Goal: Task Accomplishment & Management: Manage account settings

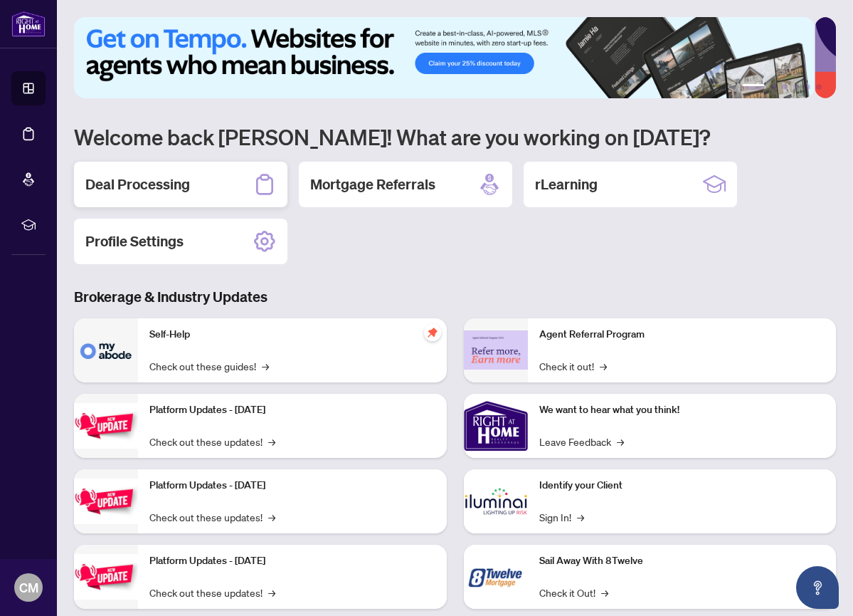
click at [157, 184] on h2 "Deal Processing" at bounding box center [137, 184] width 105 height 20
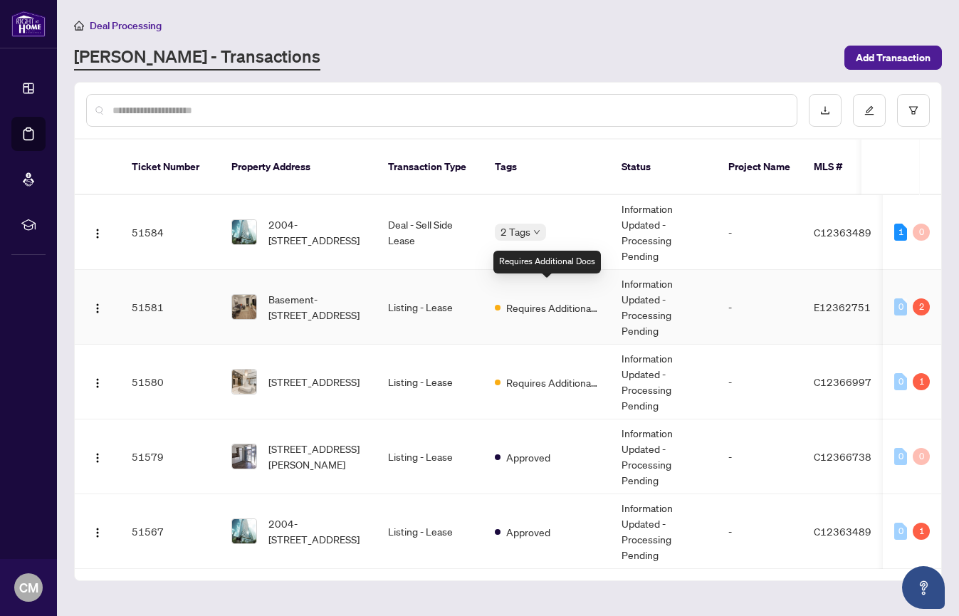
click at [532, 300] on span "Requires Additional Docs" at bounding box center [552, 308] width 93 height 16
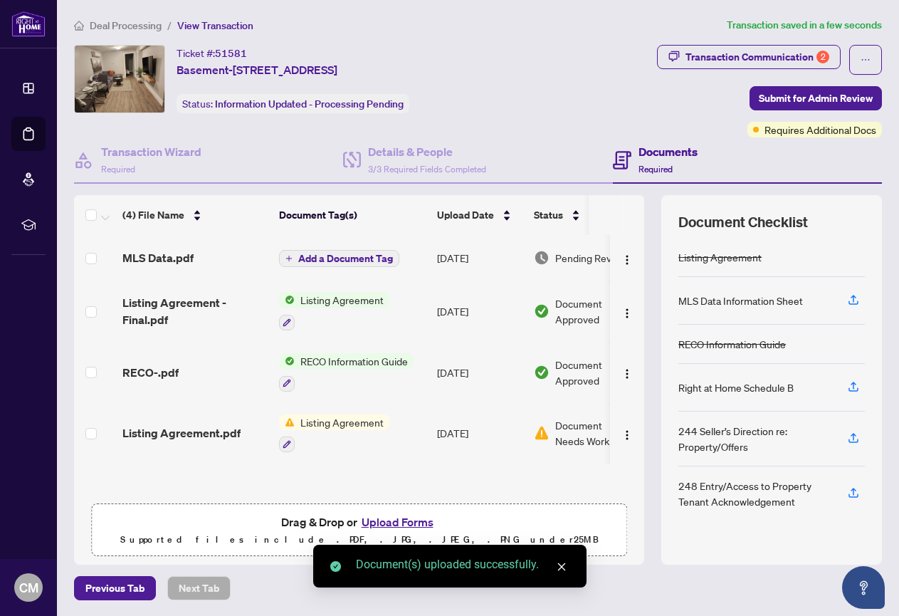
click at [359, 258] on span "Add a Document Tag" at bounding box center [345, 258] width 95 height 10
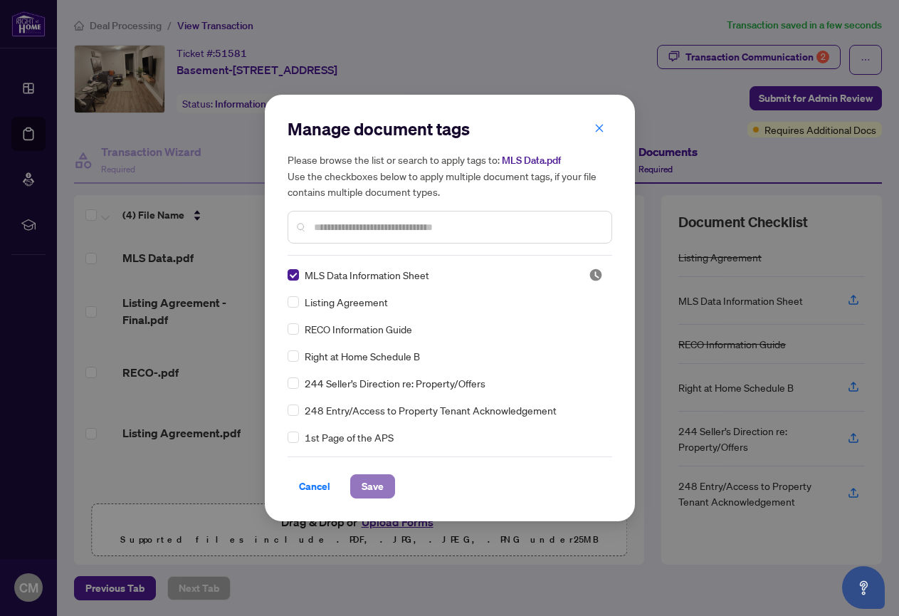
click at [379, 482] on span "Save" at bounding box center [373, 486] width 22 height 23
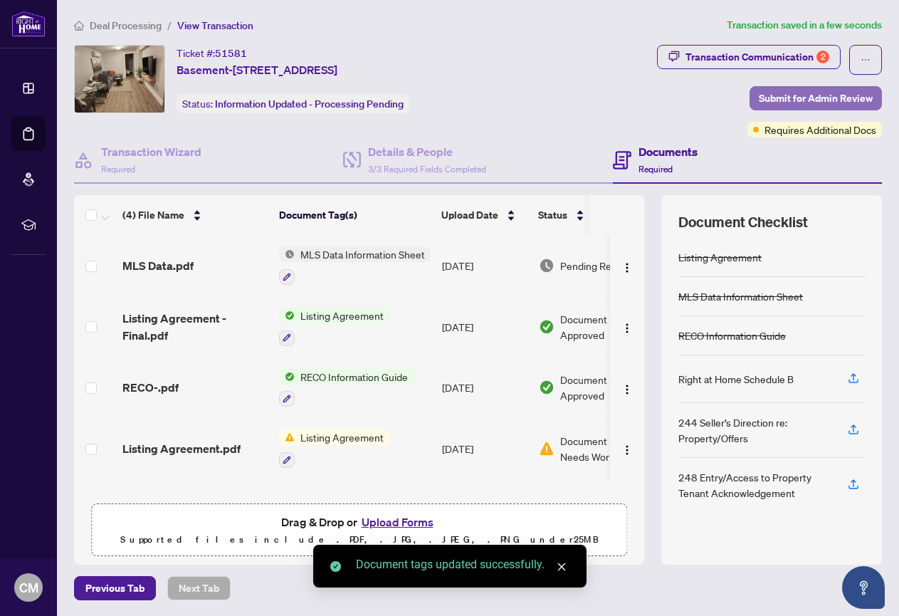
click at [772, 102] on span "Submit for Admin Review" at bounding box center [816, 98] width 114 height 23
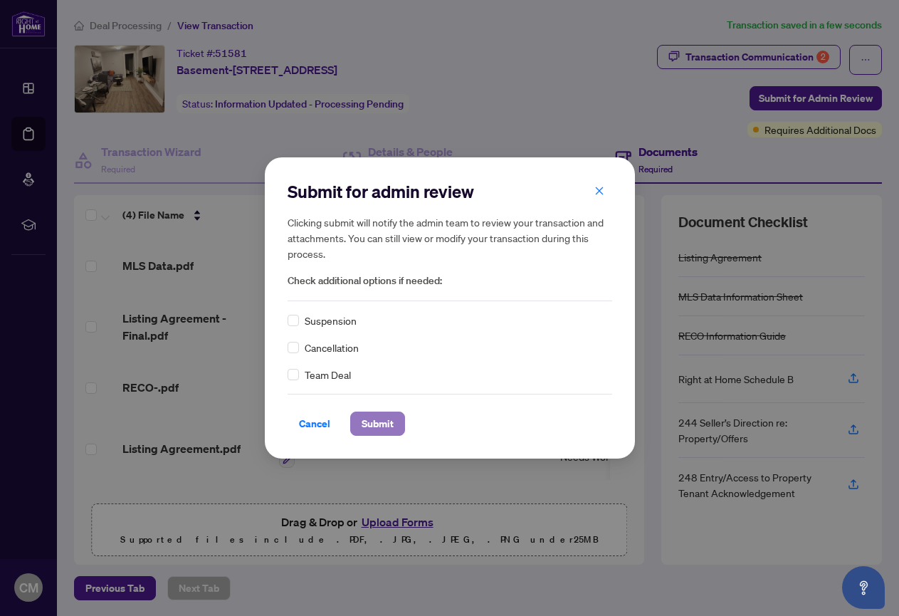
click at [385, 420] on span "Submit" at bounding box center [378, 423] width 32 height 23
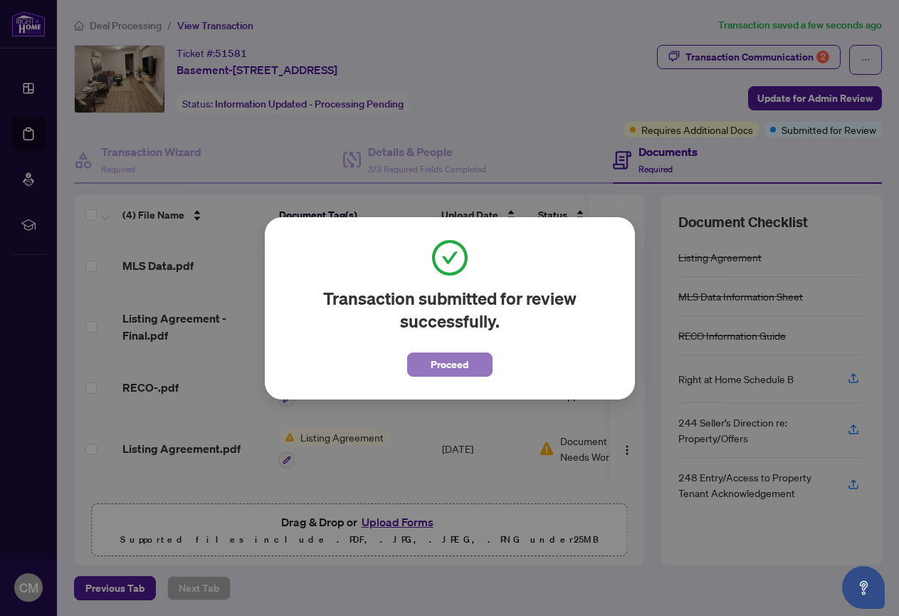
click at [448, 360] on span "Proceed" at bounding box center [450, 364] width 38 height 23
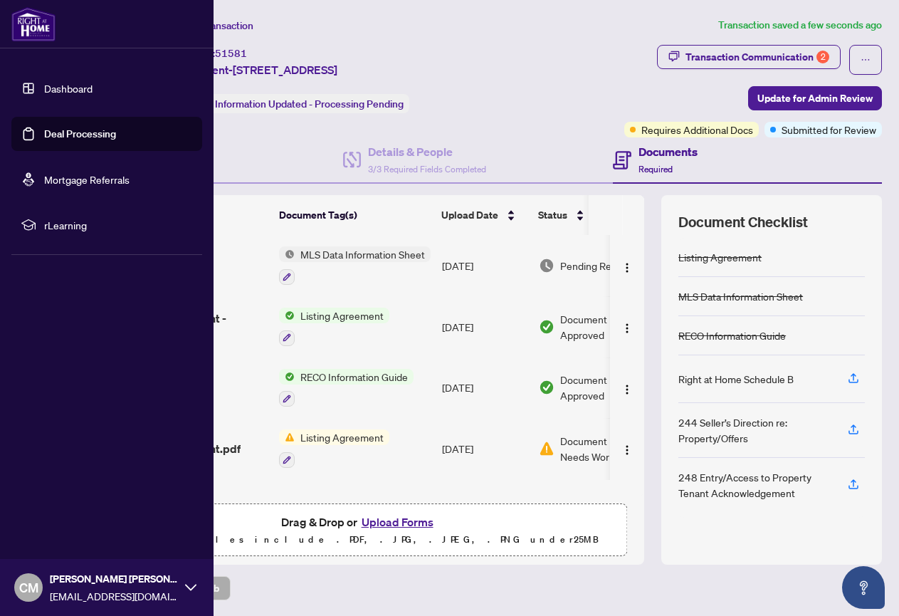
click at [51, 87] on link "Dashboard" at bounding box center [68, 88] width 48 height 13
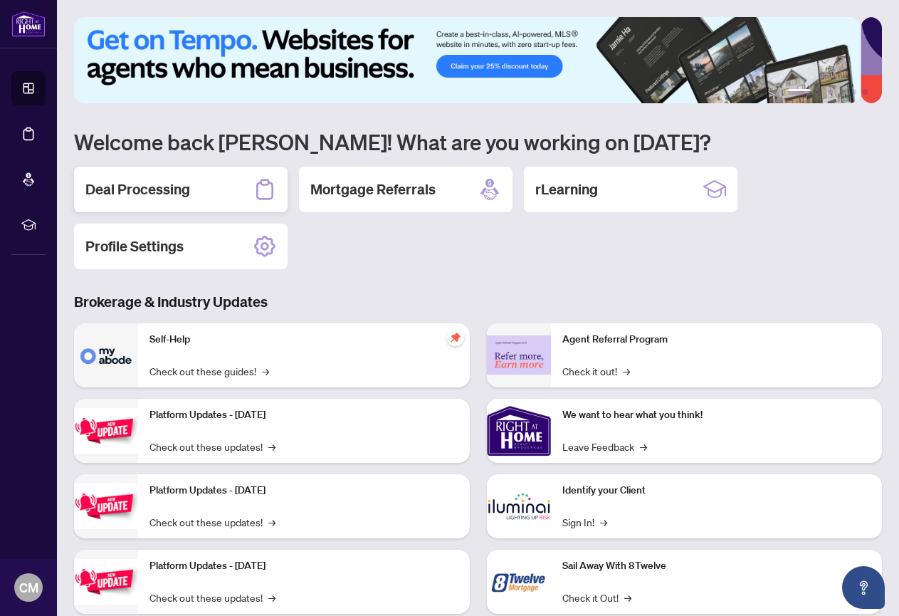
click at [235, 184] on div "Deal Processing" at bounding box center [181, 190] width 214 height 46
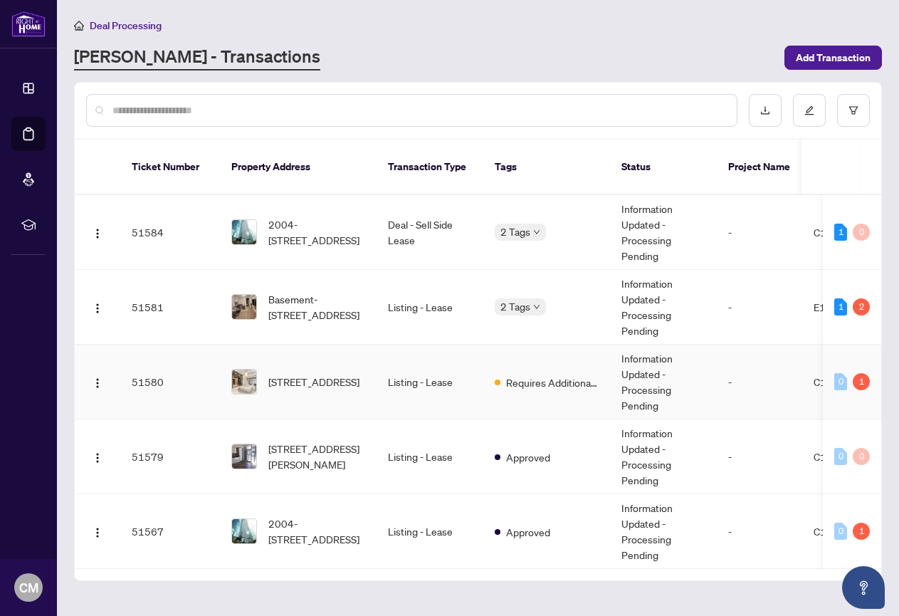
click at [422, 375] on td "Listing - Lease" at bounding box center [430, 382] width 107 height 75
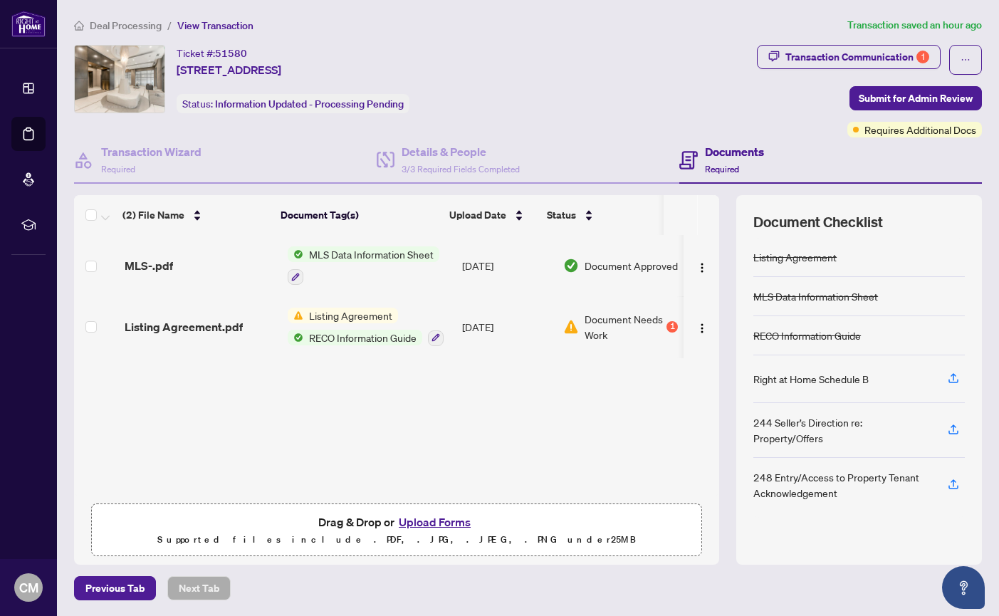
click at [332, 314] on span "Listing Agreement" at bounding box center [350, 315] width 95 height 16
click at [192, 404] on div "MLS-.pdf MLS Data Information Sheet Sep/04/2025 Document Approved Listing Agree…" at bounding box center [396, 365] width 645 height 261
click at [342, 313] on span "Listing Agreement" at bounding box center [350, 315] width 95 height 16
click at [320, 386] on span "Listing Agreement" at bounding box center [342, 385] width 95 height 16
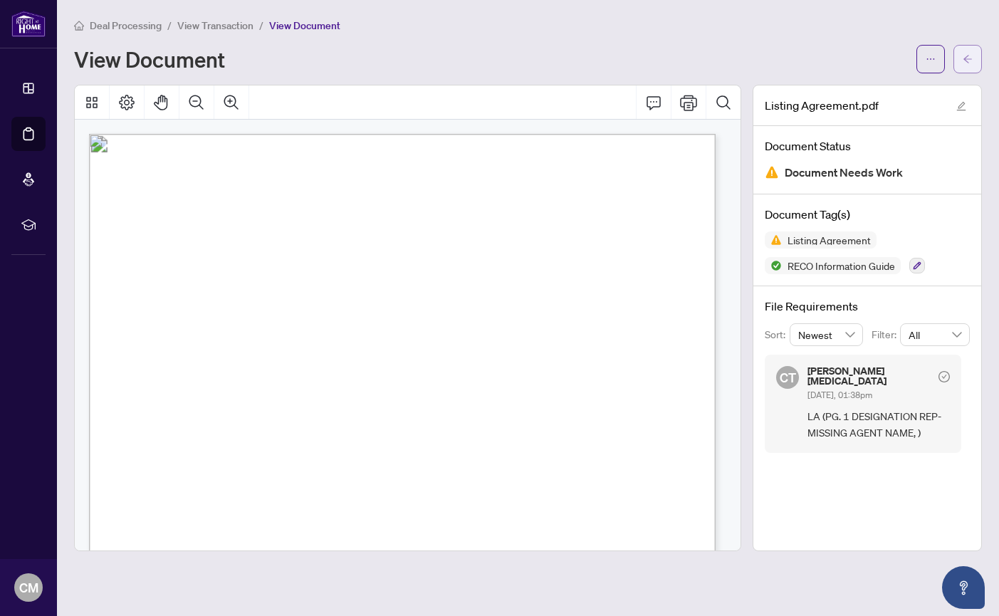
click at [853, 59] on button "button" at bounding box center [967, 59] width 28 height 28
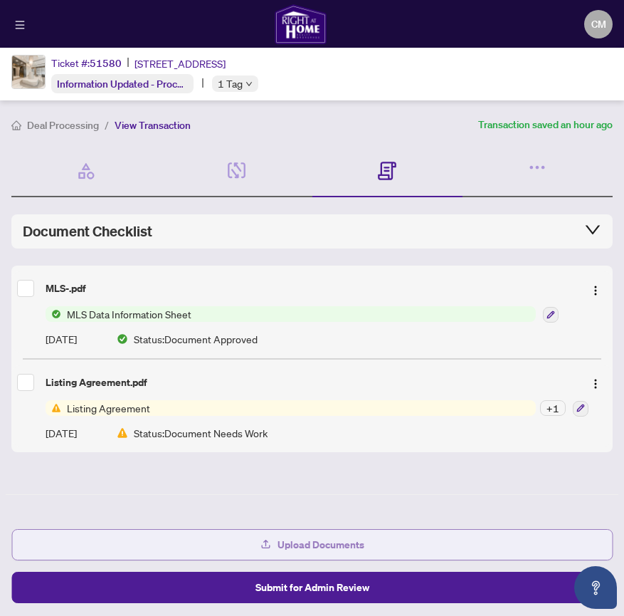
click at [334, 540] on span "Upload Documents" at bounding box center [321, 544] width 87 height 23
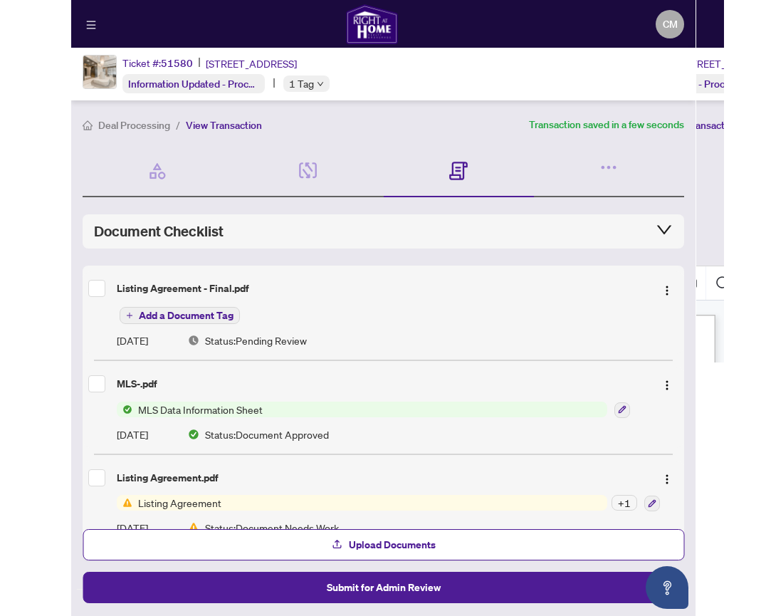
scroll to position [33, 0]
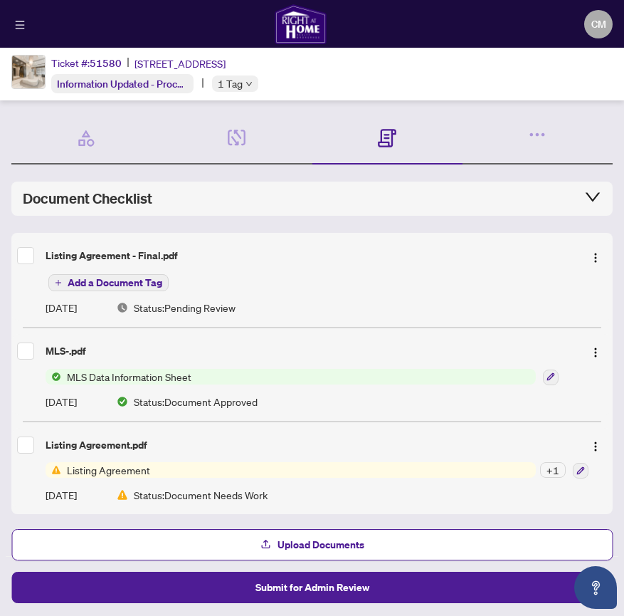
click at [96, 279] on span "Add a Document Tag" at bounding box center [115, 283] width 95 height 10
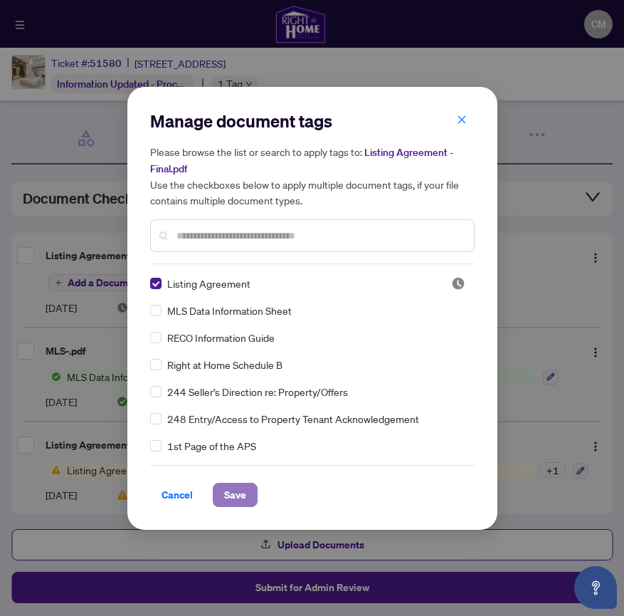
click at [231, 495] on span "Save" at bounding box center [235, 494] width 22 height 23
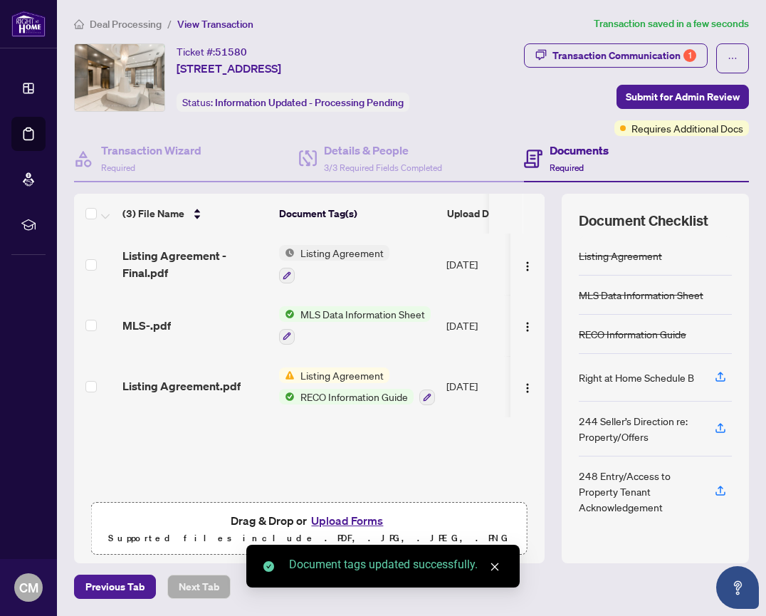
scroll to position [1, 0]
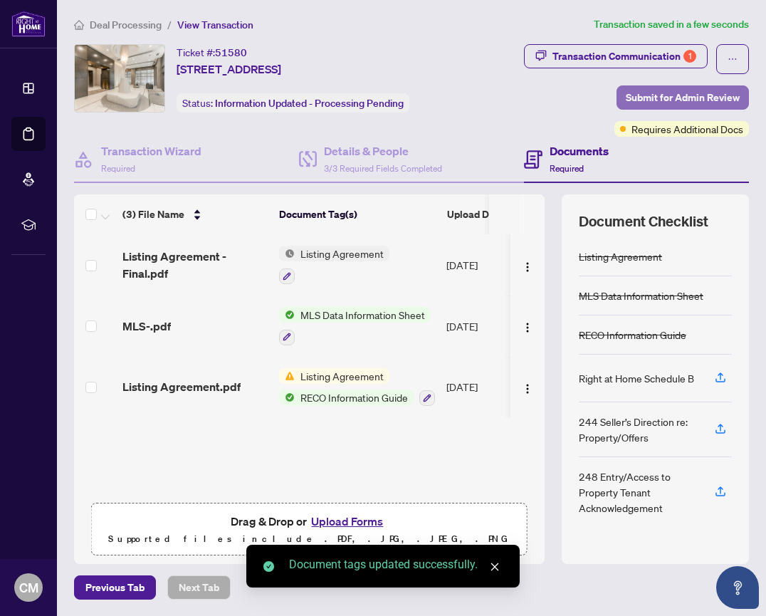
click at [626, 95] on span "Submit for Admin Review" at bounding box center [683, 97] width 114 height 23
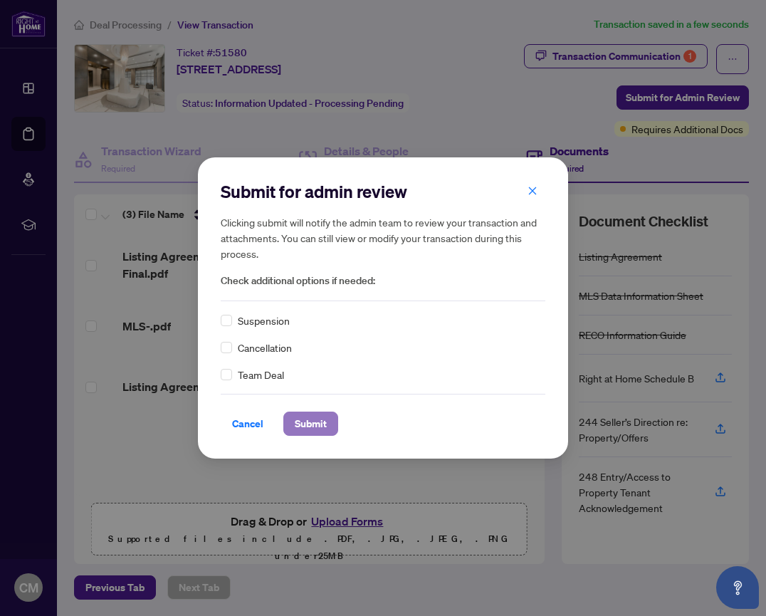
click at [317, 420] on span "Submit" at bounding box center [311, 423] width 32 height 23
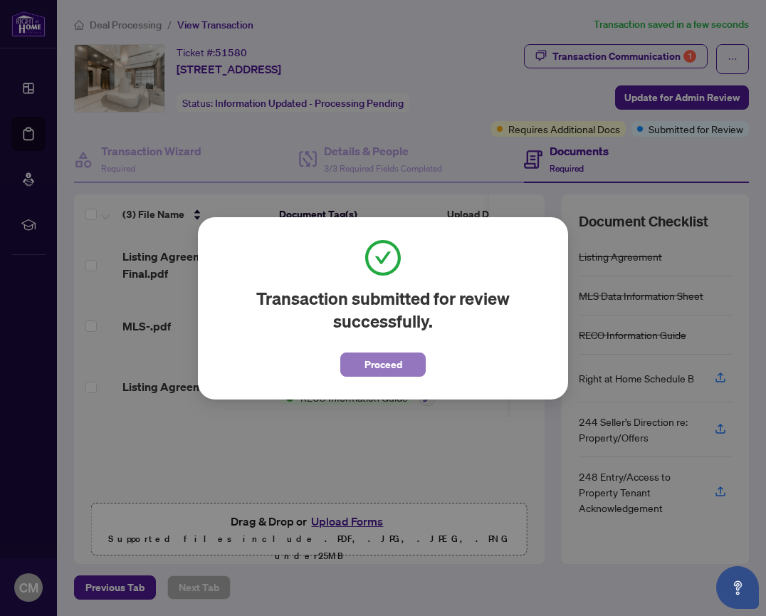
click at [379, 367] on span "Proceed" at bounding box center [383, 364] width 38 height 23
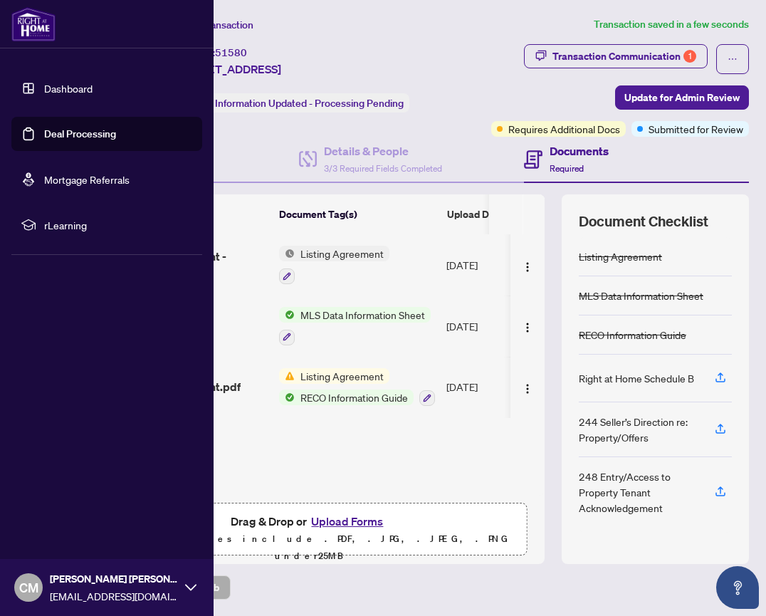
click at [44, 93] on link "Dashboard" at bounding box center [68, 88] width 48 height 13
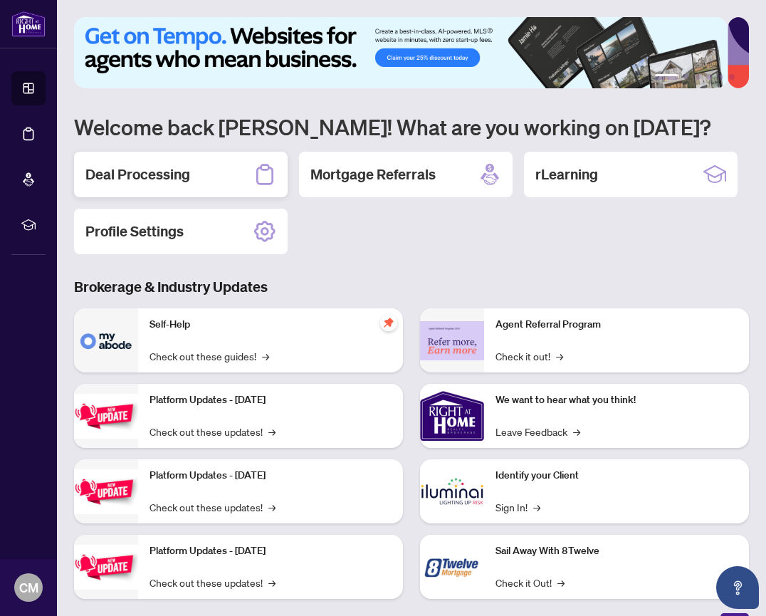
click at [199, 168] on div "Deal Processing" at bounding box center [181, 175] width 214 height 46
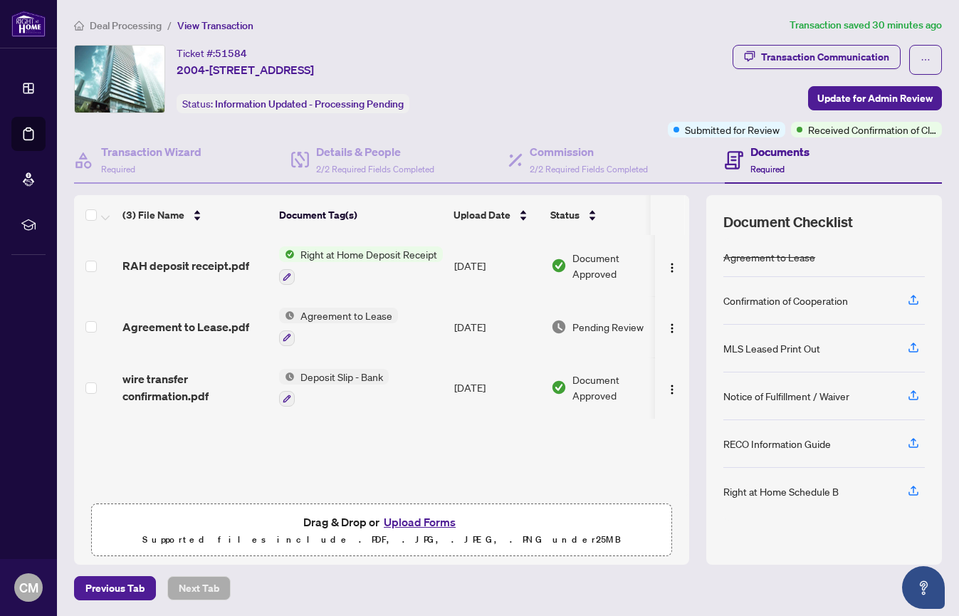
click at [333, 253] on span "Right at Home Deposit Receipt" at bounding box center [369, 254] width 148 height 16
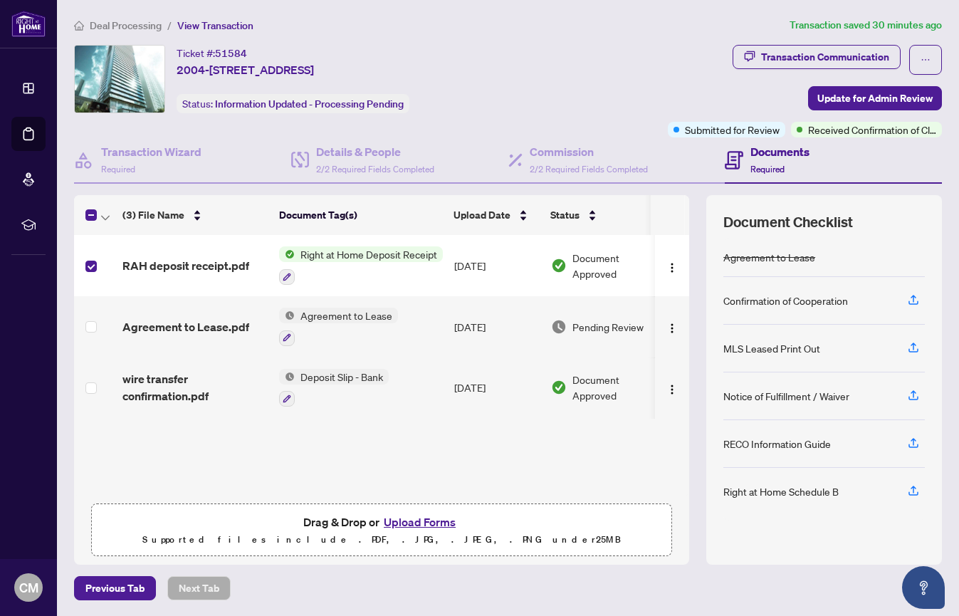
click at [341, 253] on span "Right at Home Deposit Receipt" at bounding box center [369, 254] width 148 height 16
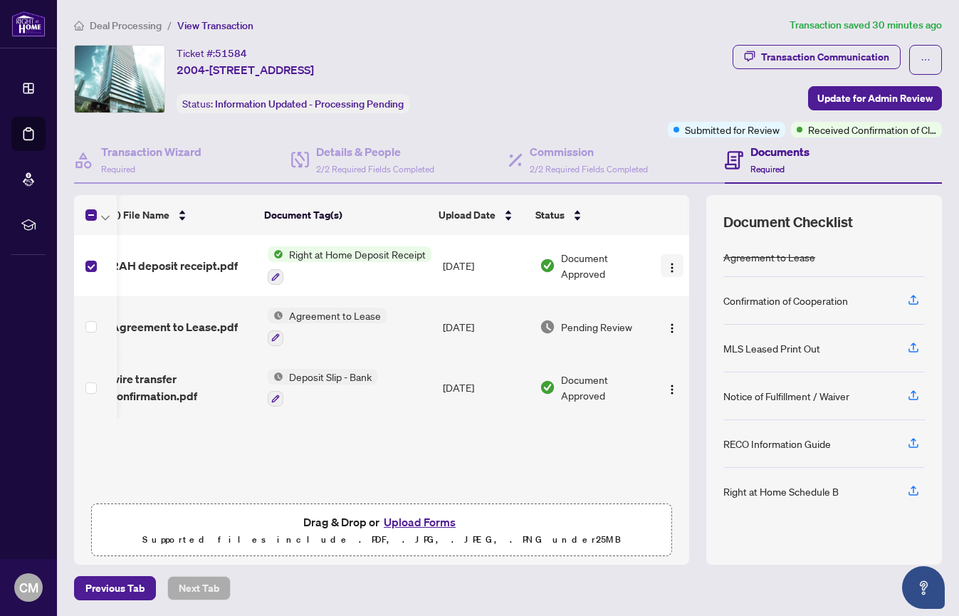
click at [666, 265] on img "button" at bounding box center [671, 267] width 11 height 11
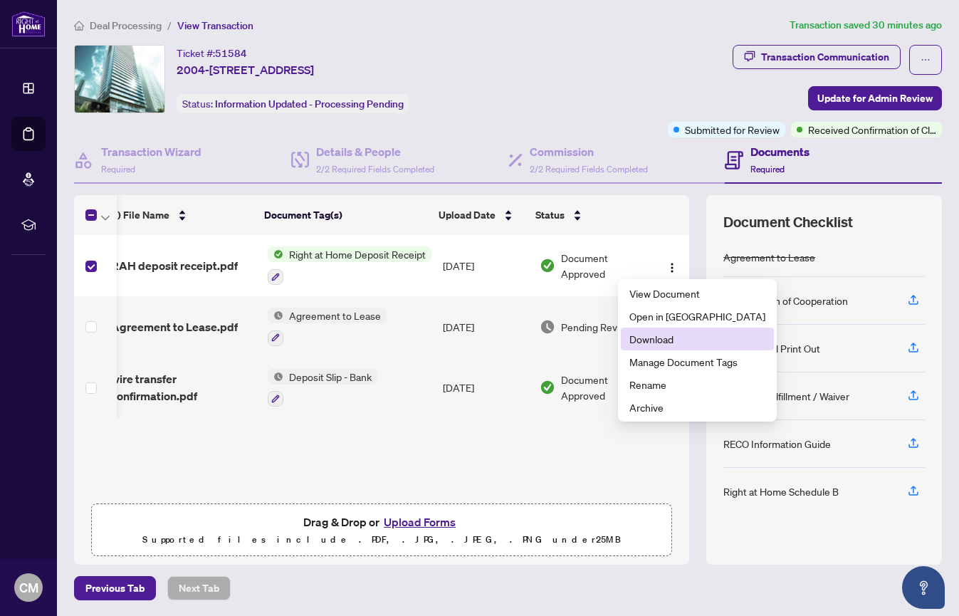
click at [675, 343] on span "Download" at bounding box center [697, 339] width 136 height 16
